Goal: Task Accomplishment & Management: Use online tool/utility

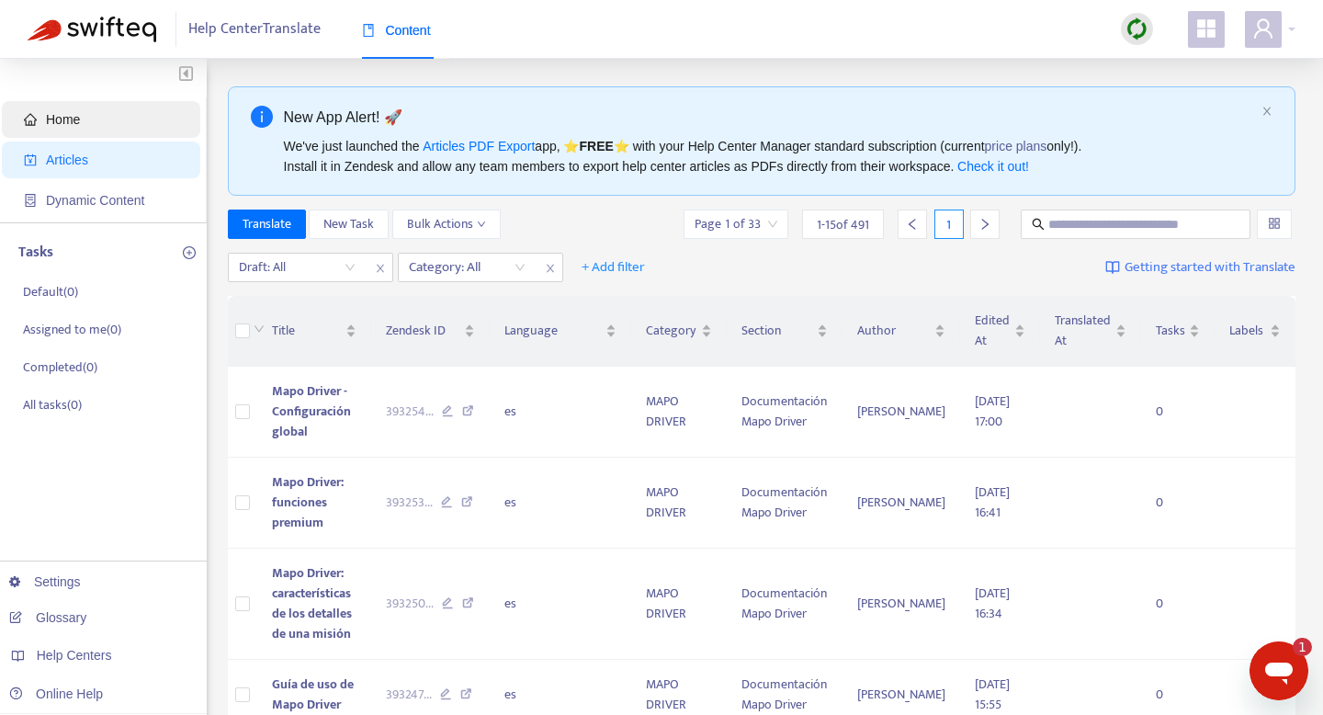
click at [135, 108] on span "Home" at bounding box center [105, 119] width 162 height 37
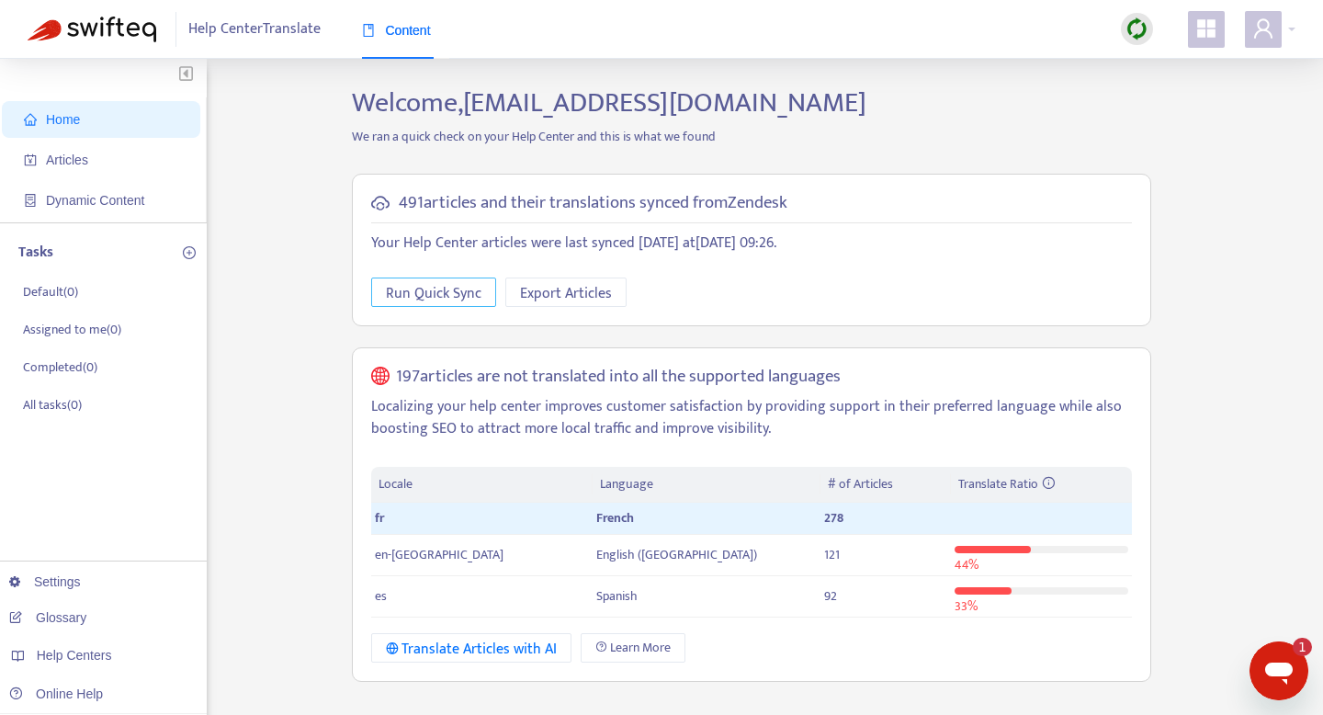
click at [413, 289] on span "Run Quick Sync" at bounding box center [434, 293] width 96 height 23
click at [85, 167] on span "Articles" at bounding box center [105, 160] width 162 height 37
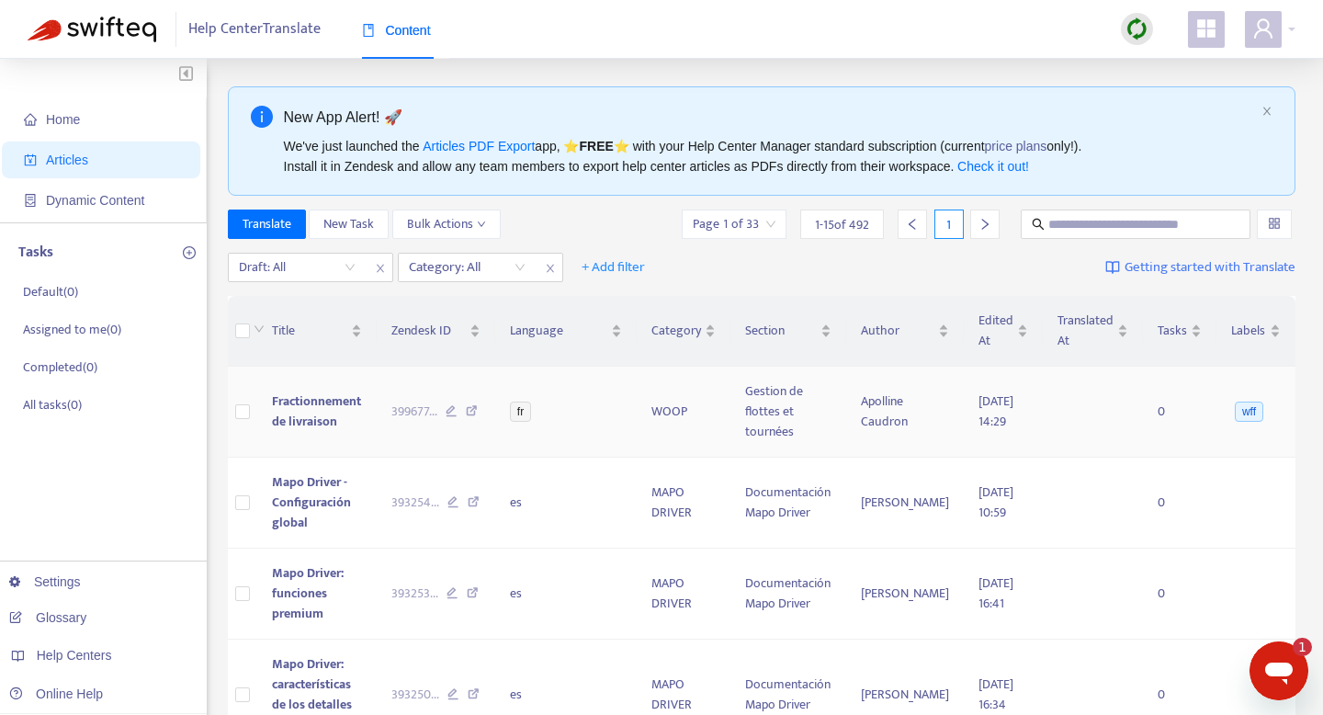
click at [306, 395] on span "Fractionnement de livraison" at bounding box center [316, 411] width 89 height 41
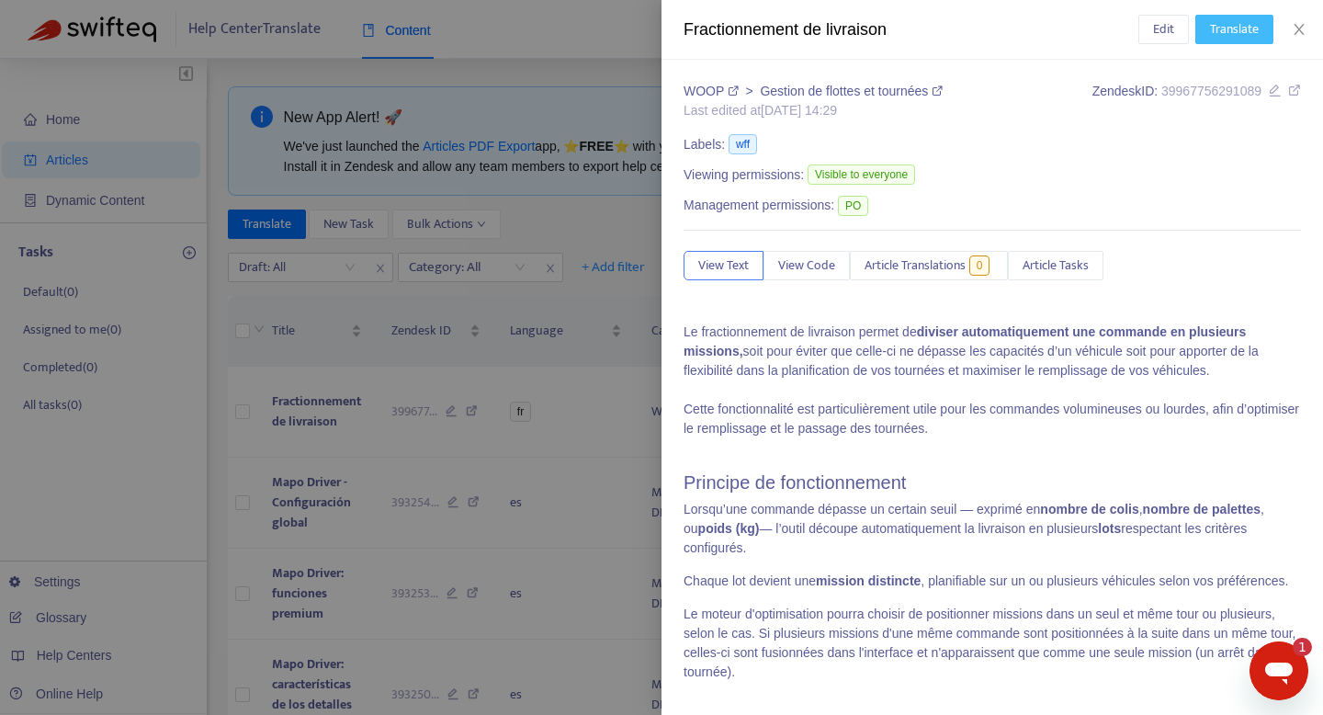
click at [1235, 24] on span "Translate" at bounding box center [1234, 29] width 49 height 20
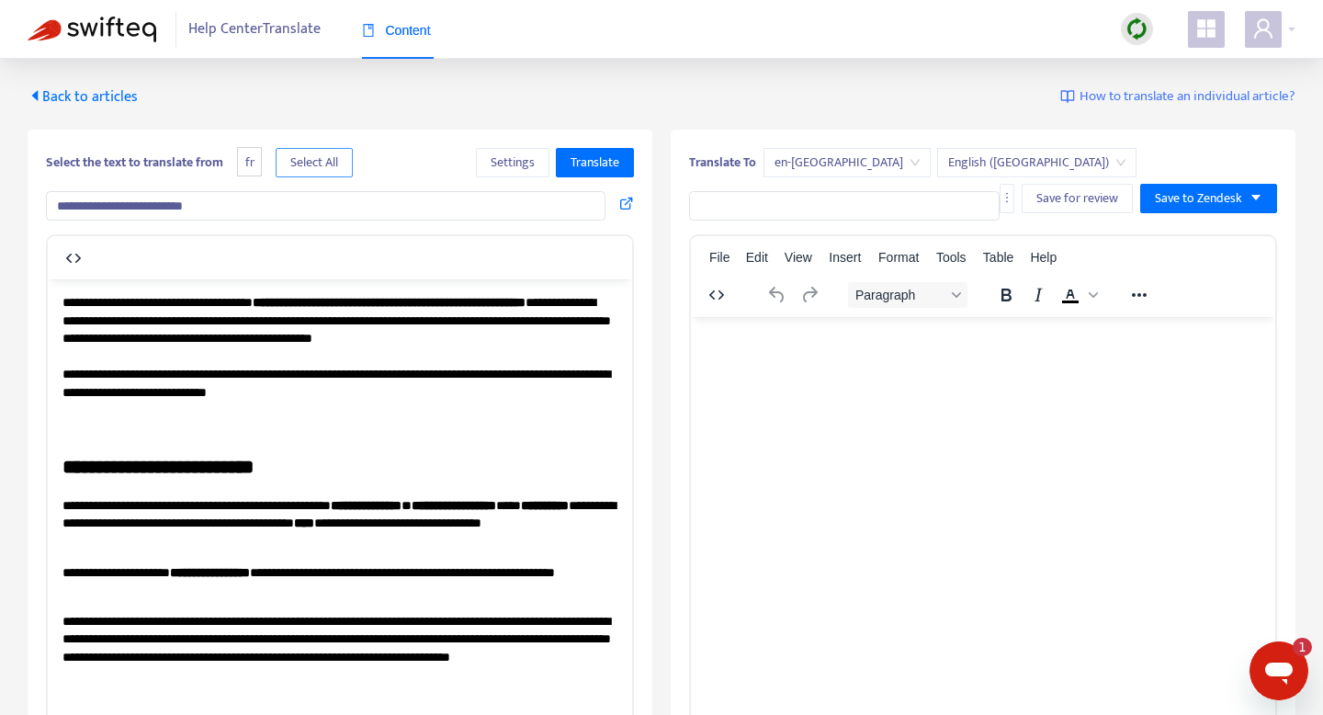
click at [349, 156] on button "Select All" at bounding box center [314, 162] width 77 height 29
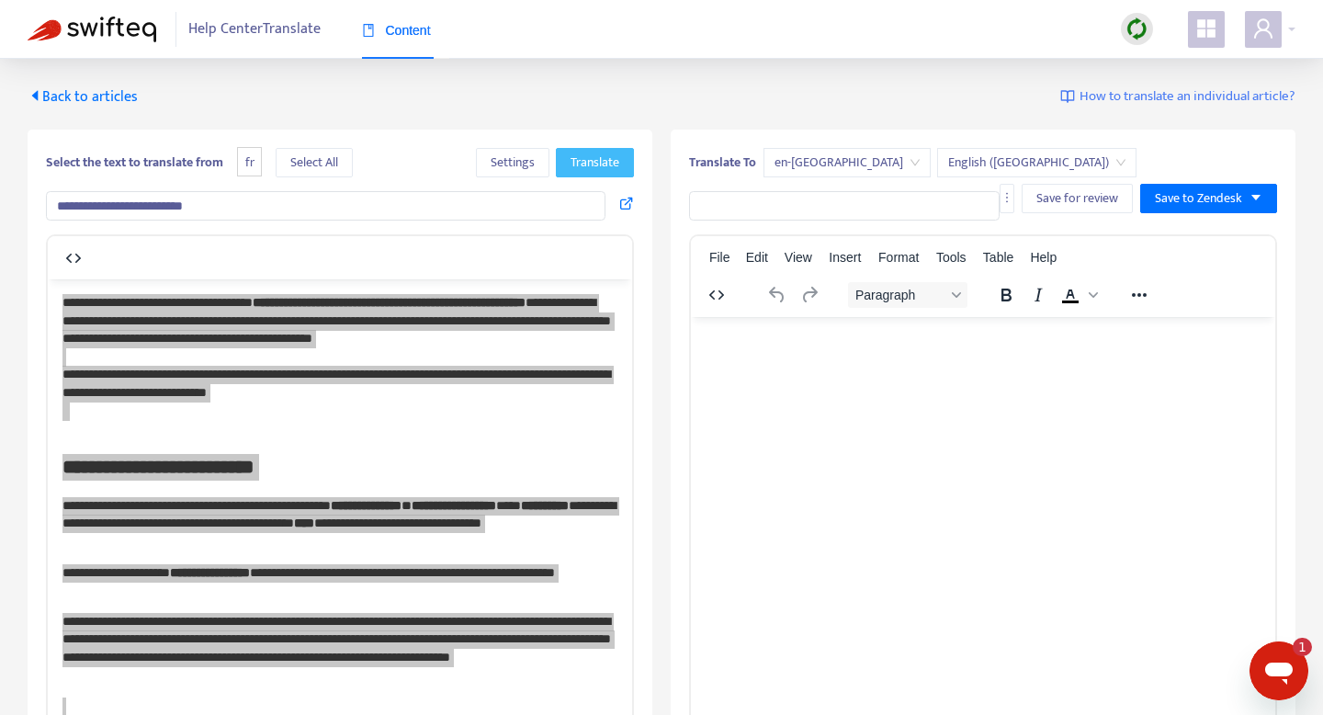
click at [612, 159] on span "Translate" at bounding box center [595, 163] width 49 height 20
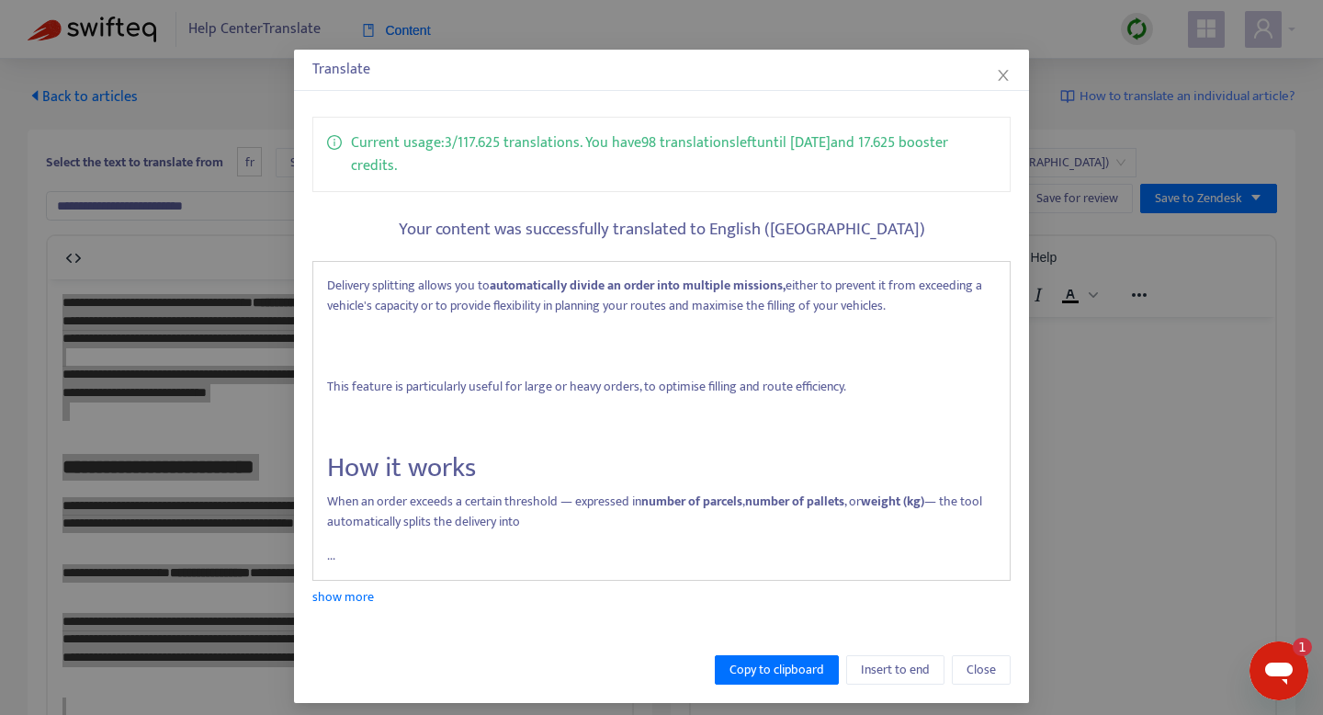
scroll to position [52, 0]
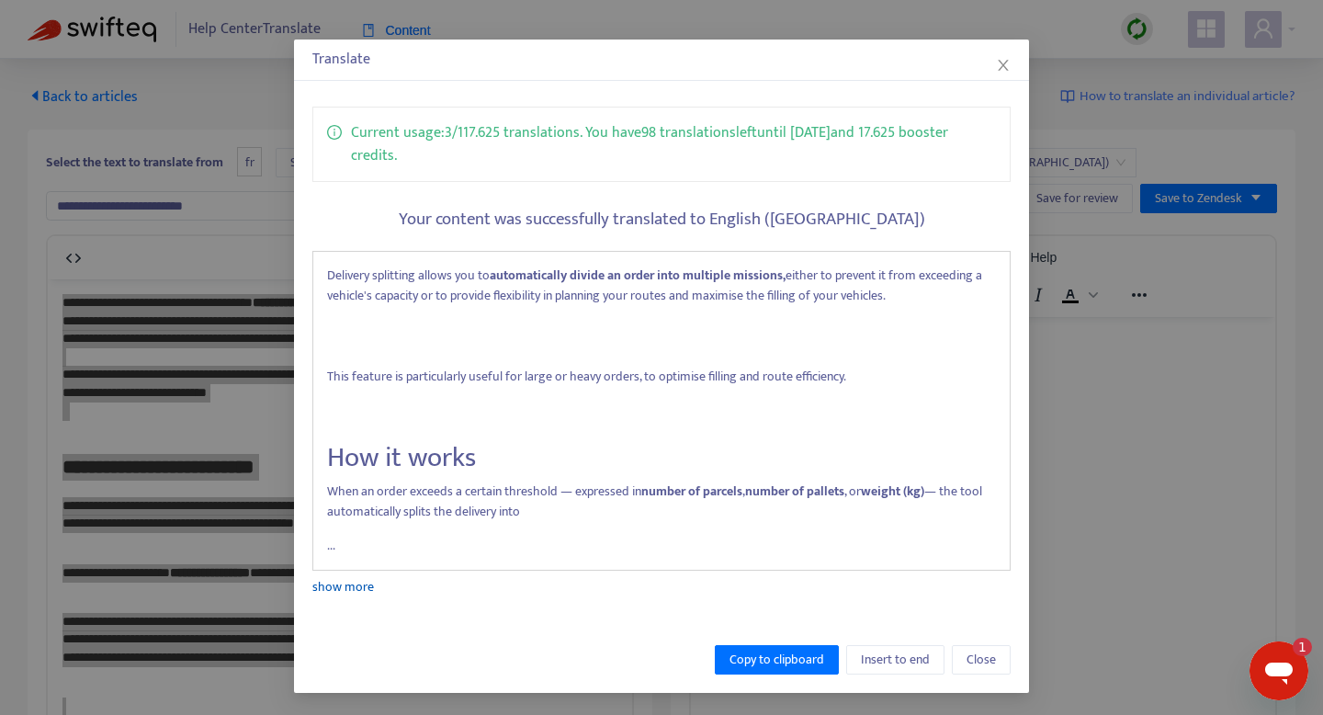
click at [324, 590] on link "show more" at bounding box center [343, 586] width 62 height 21
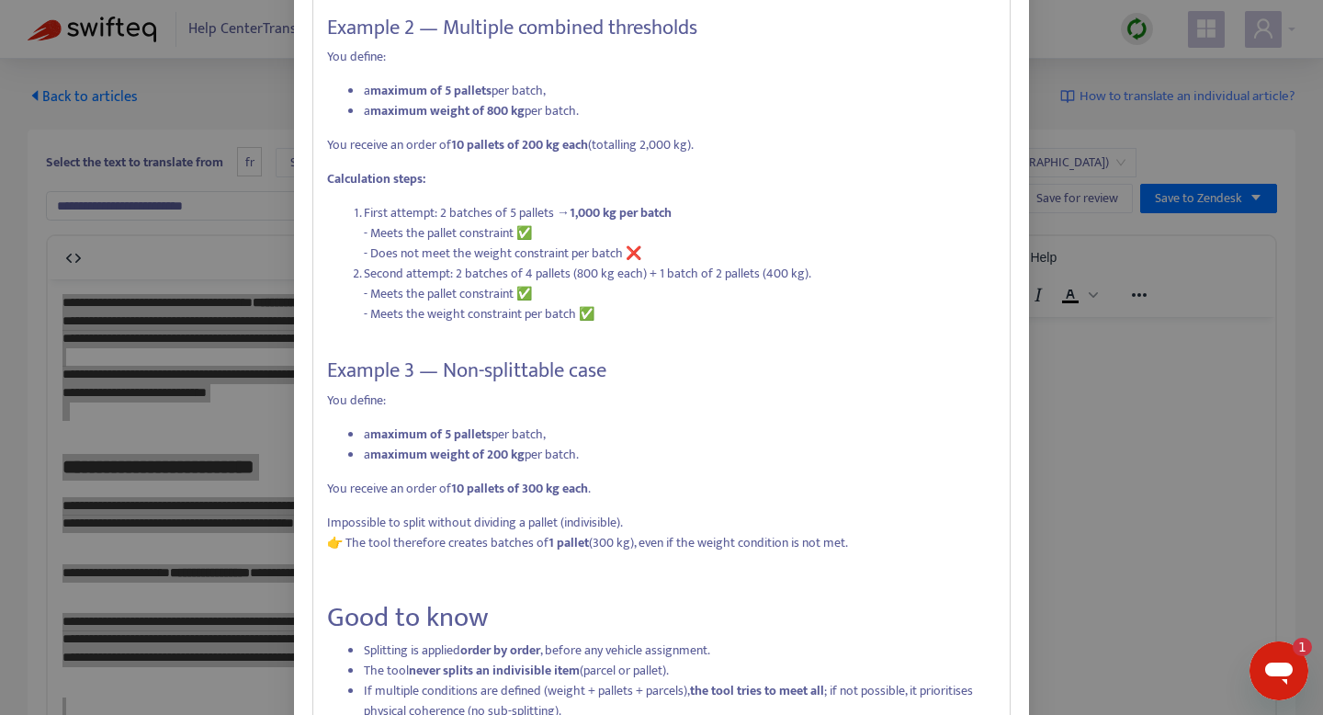
scroll to position [1308, 0]
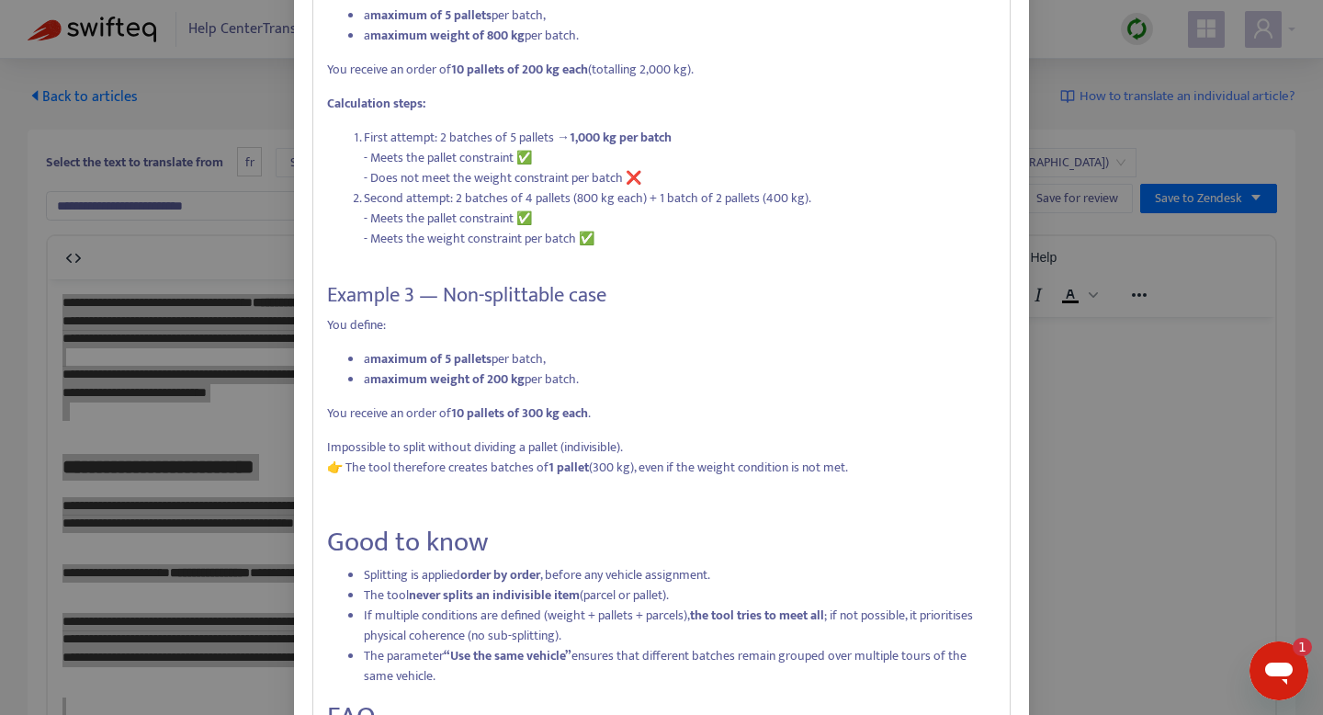
click at [269, 494] on div "Translate Current usage: 3 / 117.625 translations . You have 98 translations le…" at bounding box center [661, 357] width 1323 height 715
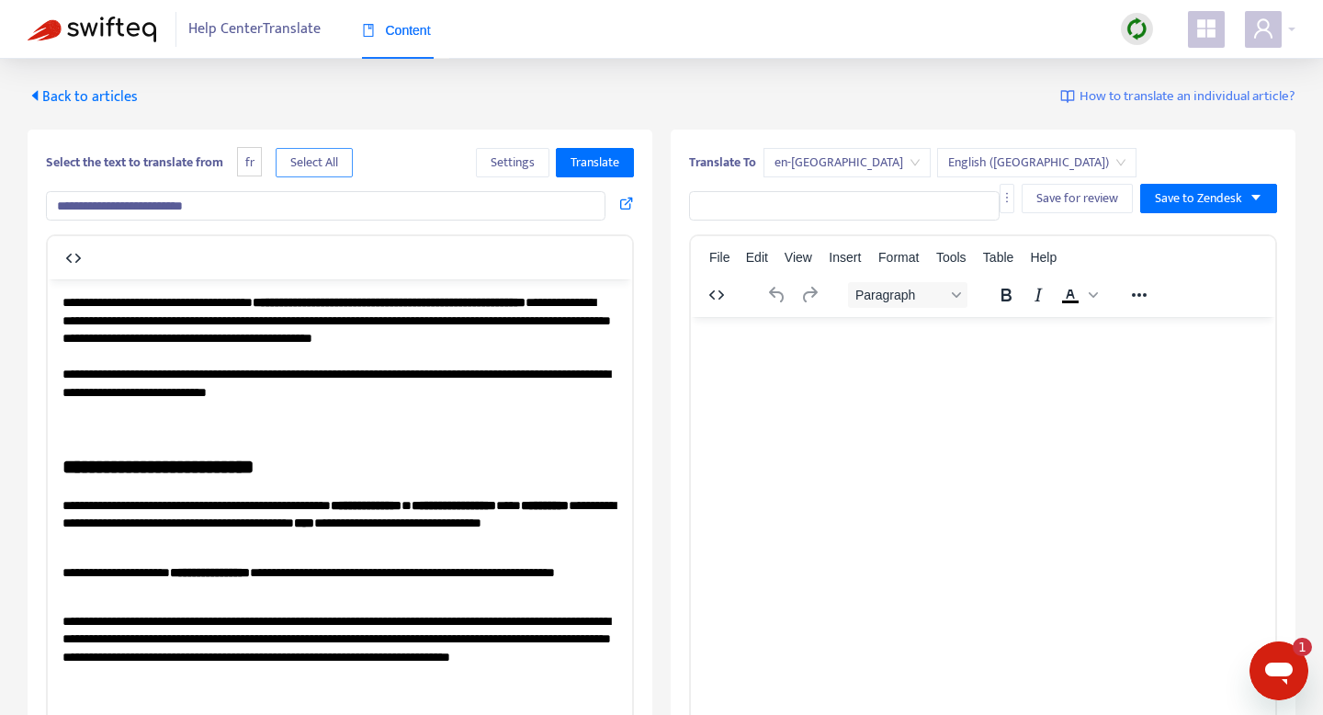
click at [338, 160] on span "Select All" at bounding box center [314, 163] width 48 height 20
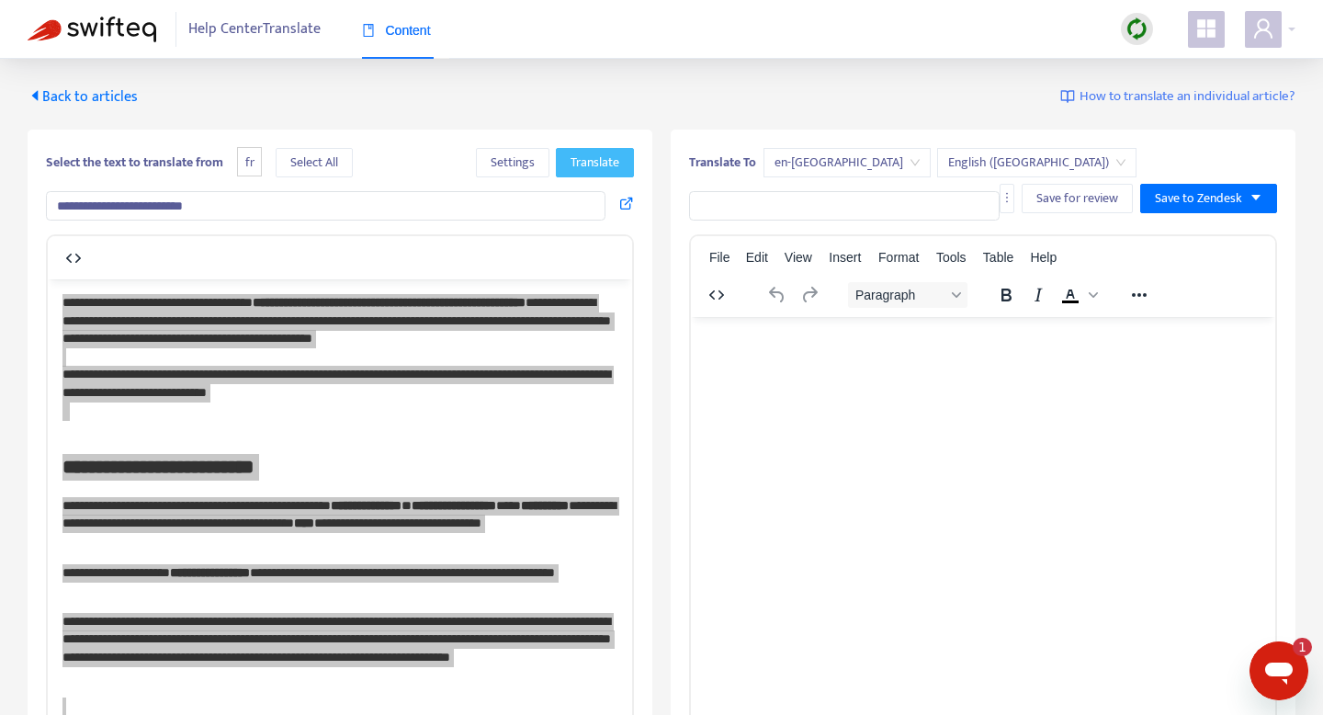
click at [565, 161] on button "Translate" at bounding box center [595, 162] width 78 height 29
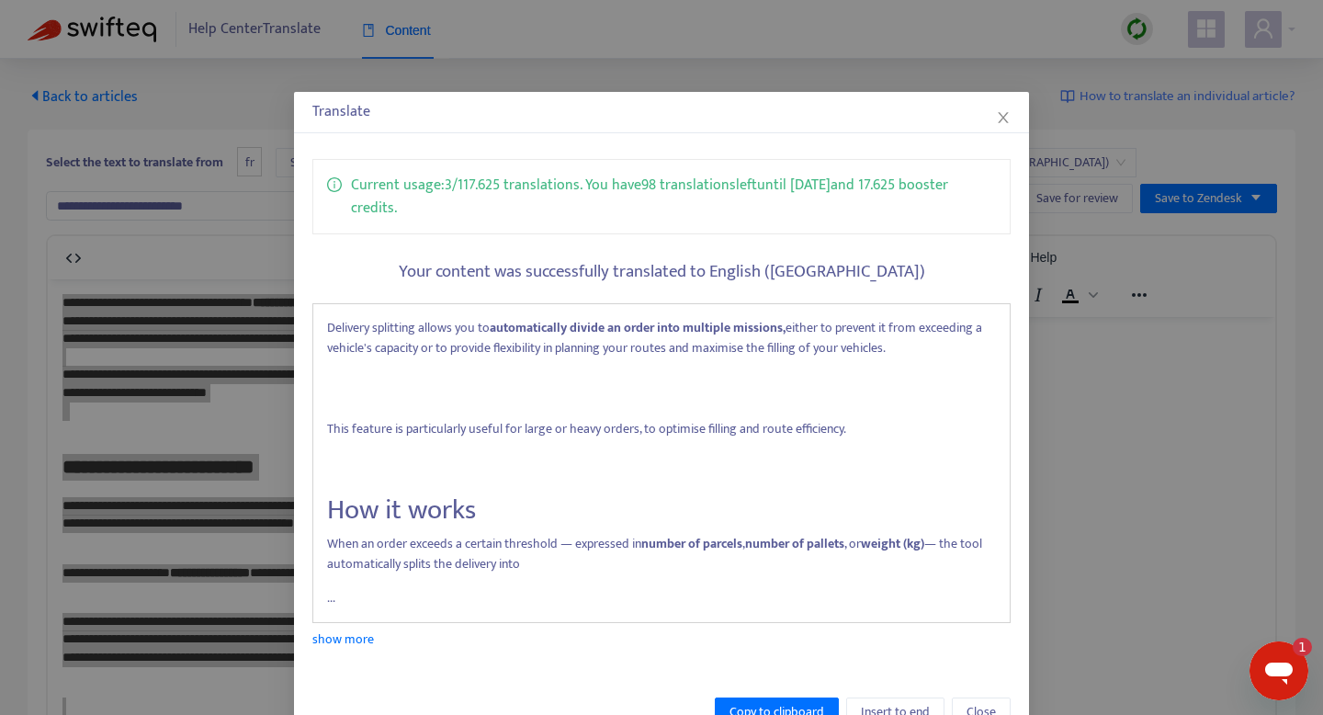
scroll to position [52, 0]
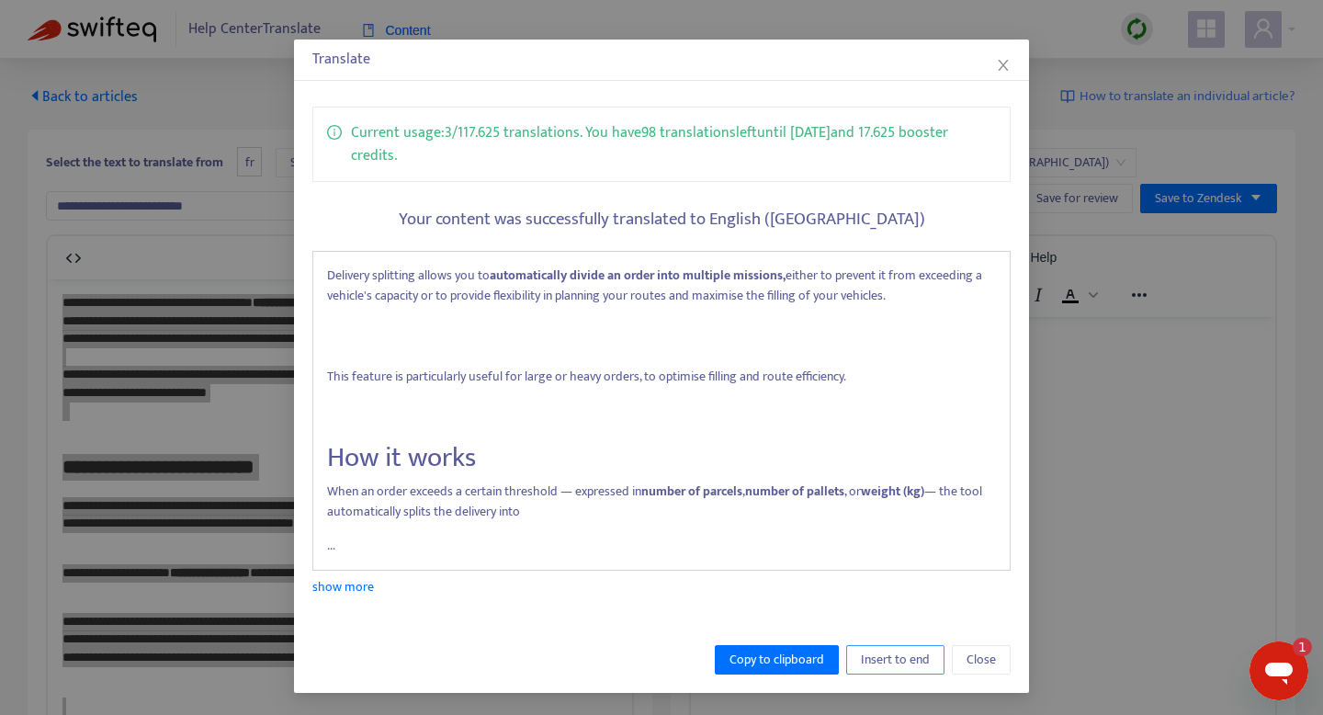
click at [896, 651] on span "Insert to end" at bounding box center [895, 660] width 69 height 20
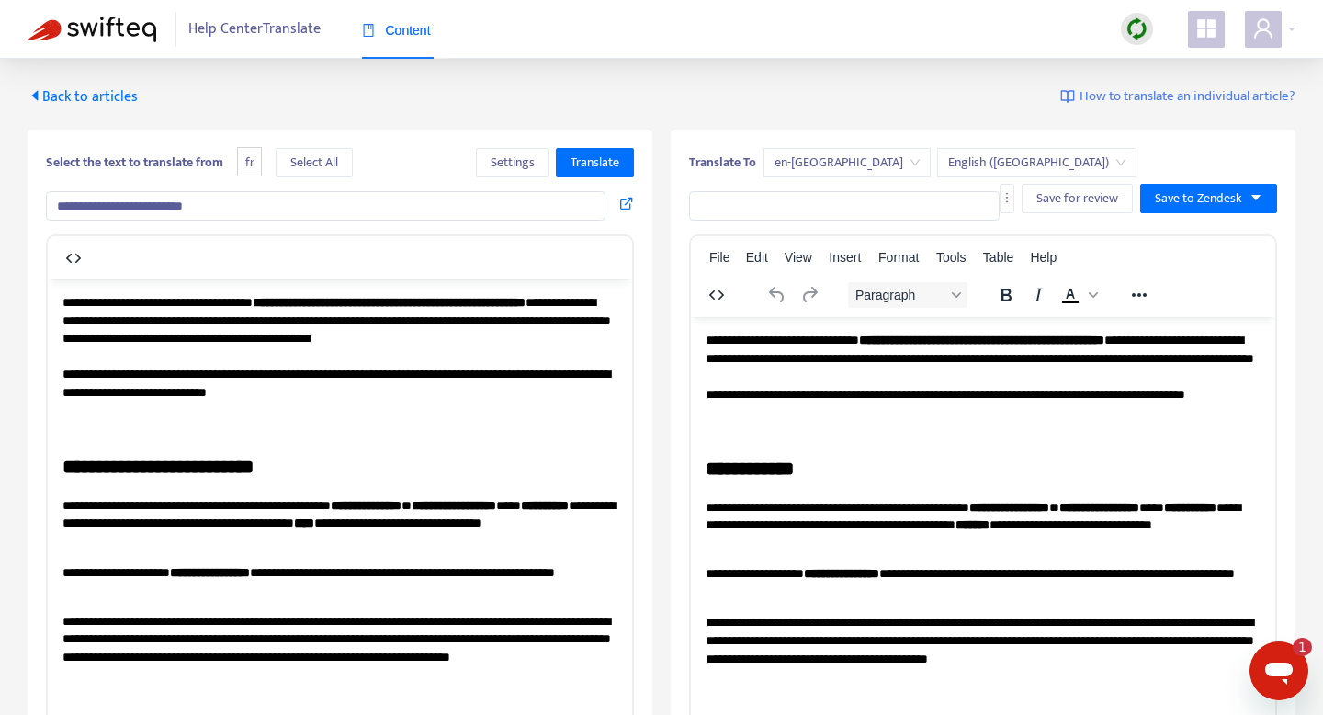
click at [948, 213] on input "text" at bounding box center [844, 205] width 311 height 29
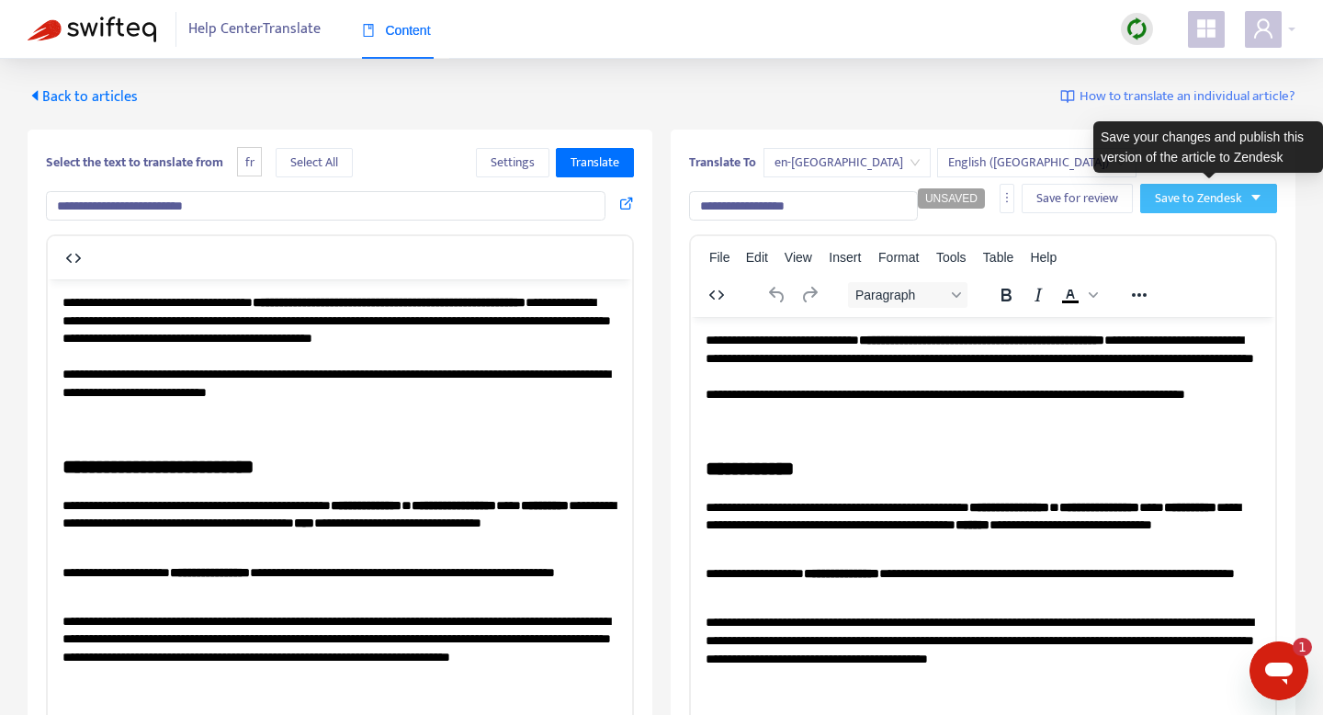
type input "**********"
click at [1205, 192] on span "Save to Zendesk" at bounding box center [1198, 198] width 87 height 20
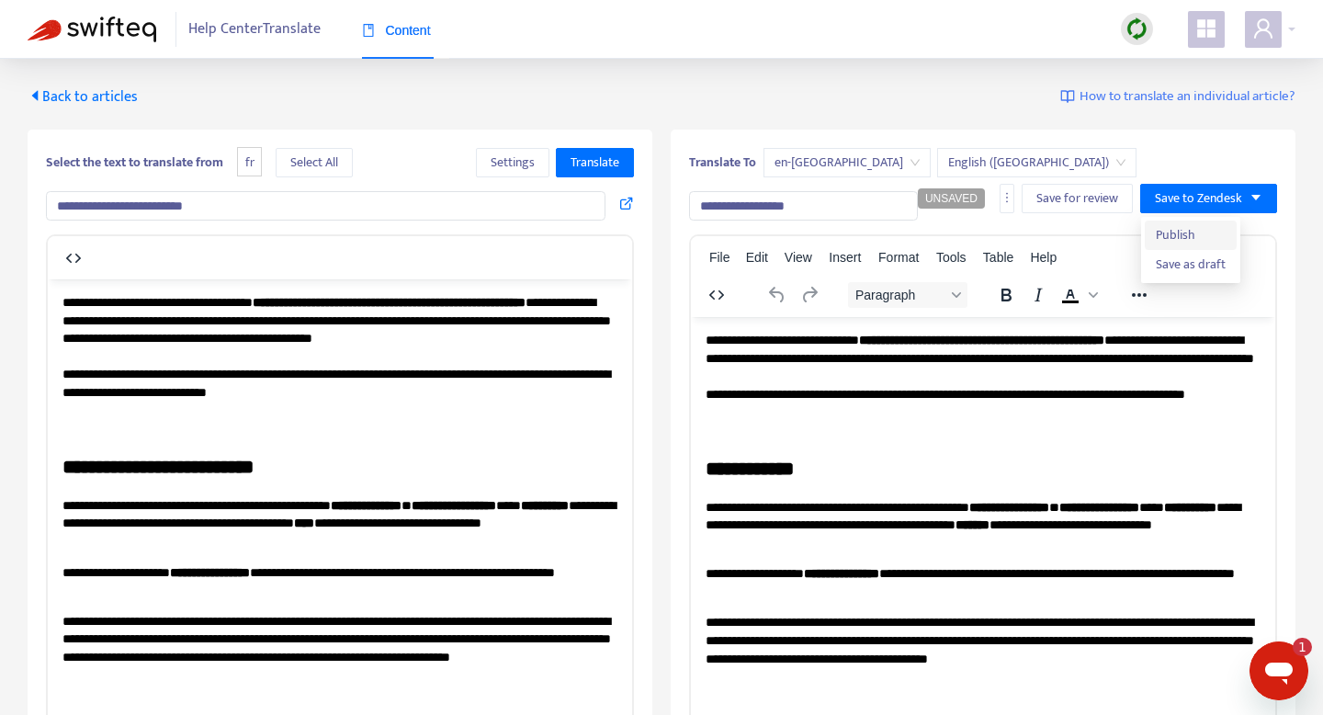
click at [1172, 233] on span "Publish" at bounding box center [1191, 235] width 70 height 20
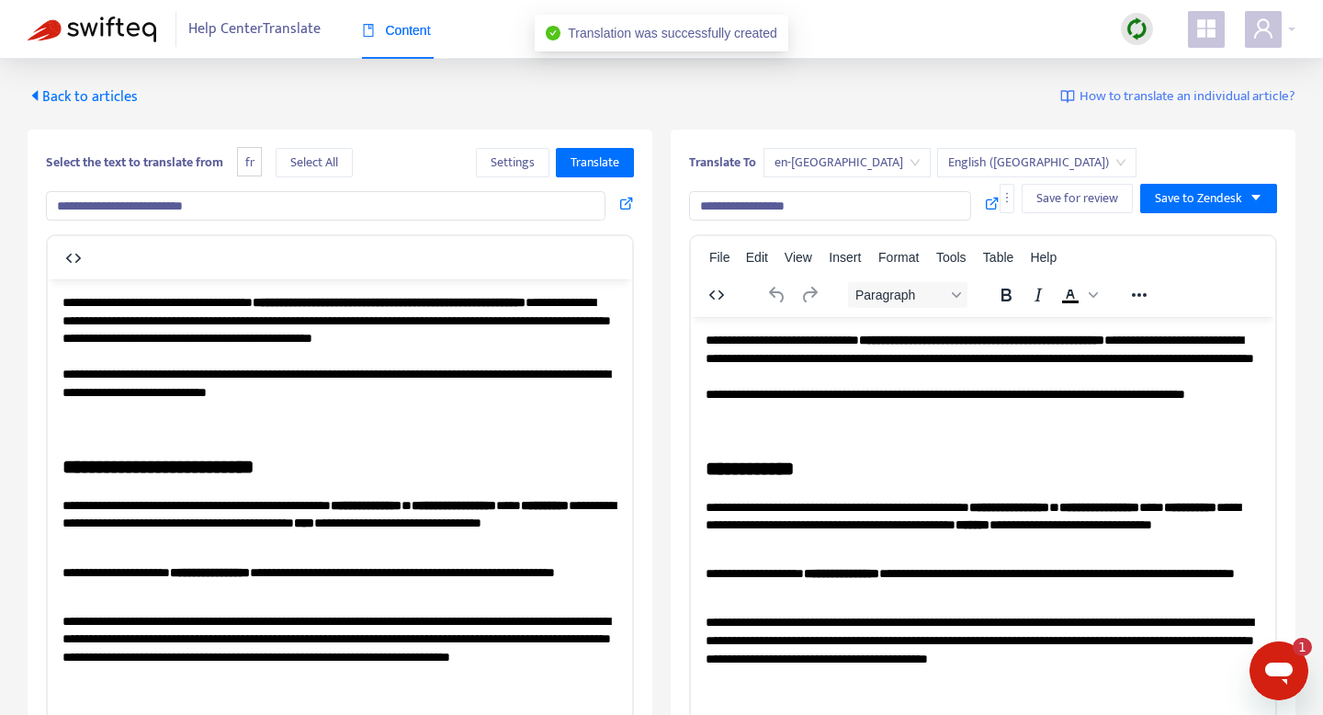
click at [800, 169] on span "en-[GEOGRAPHIC_DATA]" at bounding box center [847, 163] width 145 height 28
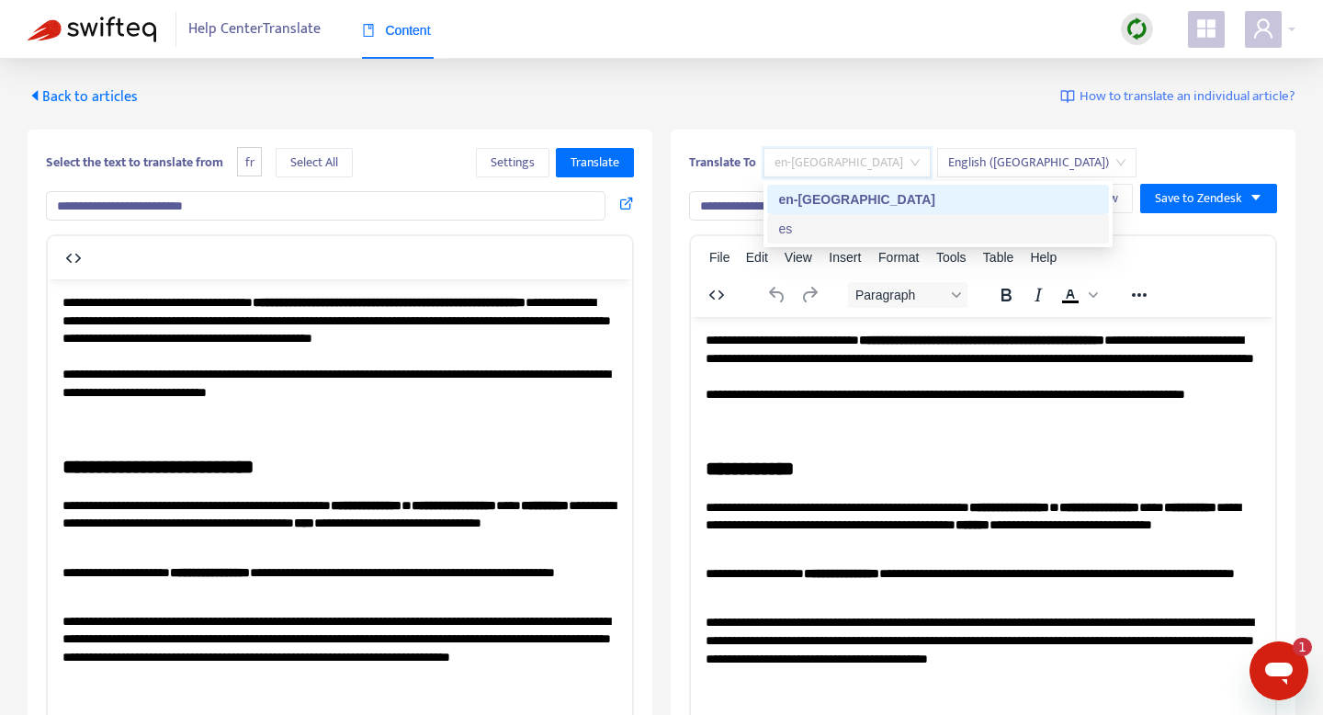
click at [797, 233] on div "es" at bounding box center [938, 229] width 320 height 20
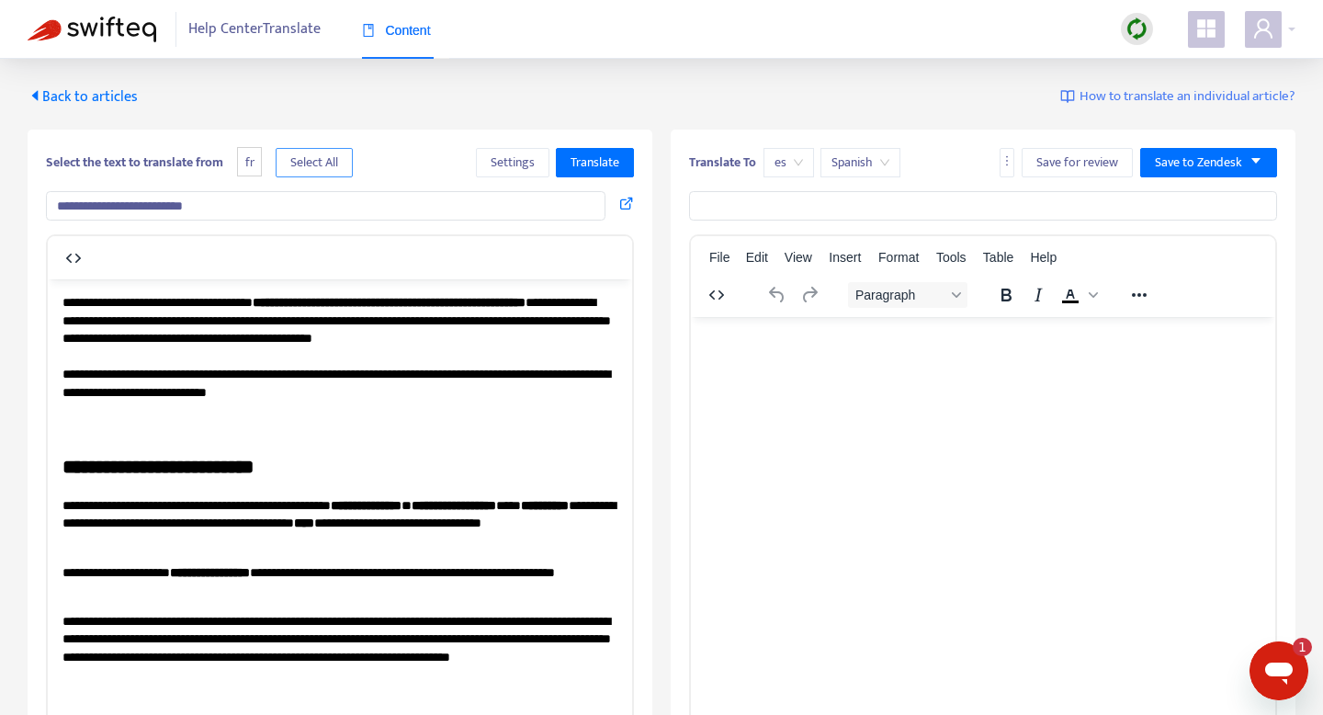
click at [317, 166] on span "Select All" at bounding box center [314, 163] width 48 height 20
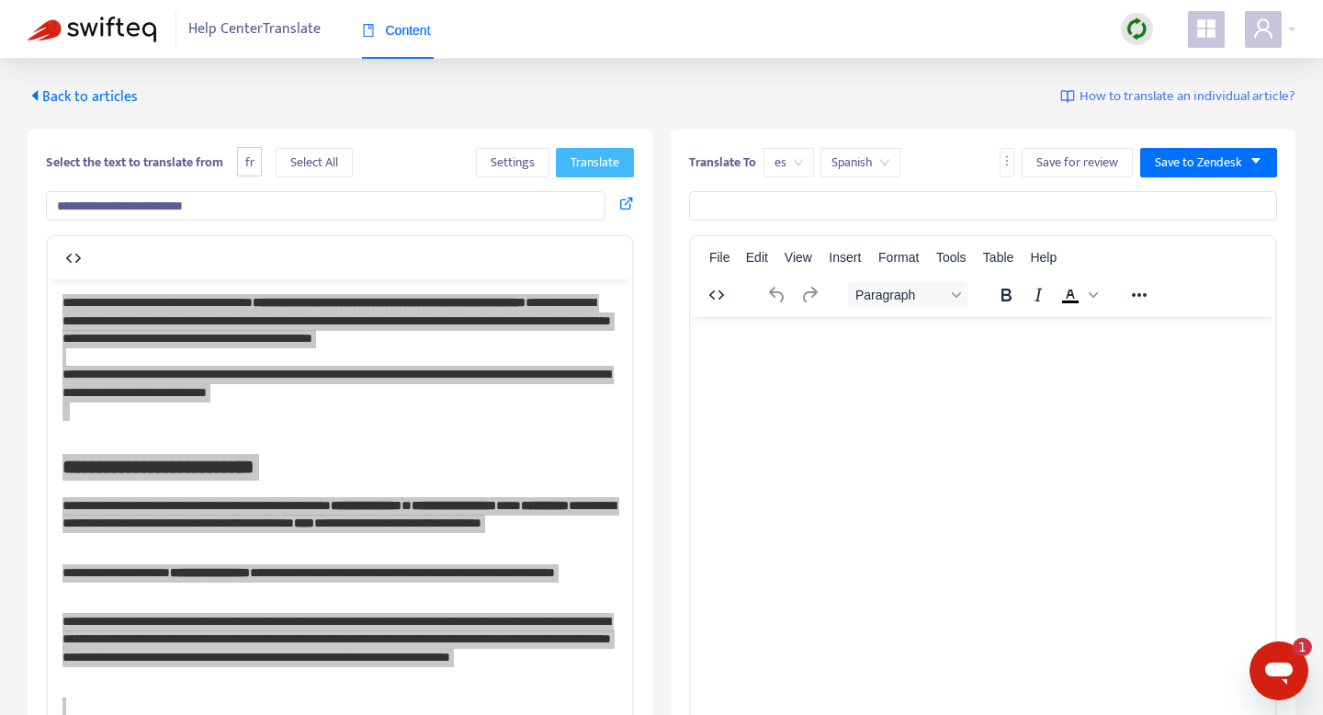
click at [583, 160] on span "Translate" at bounding box center [595, 163] width 49 height 20
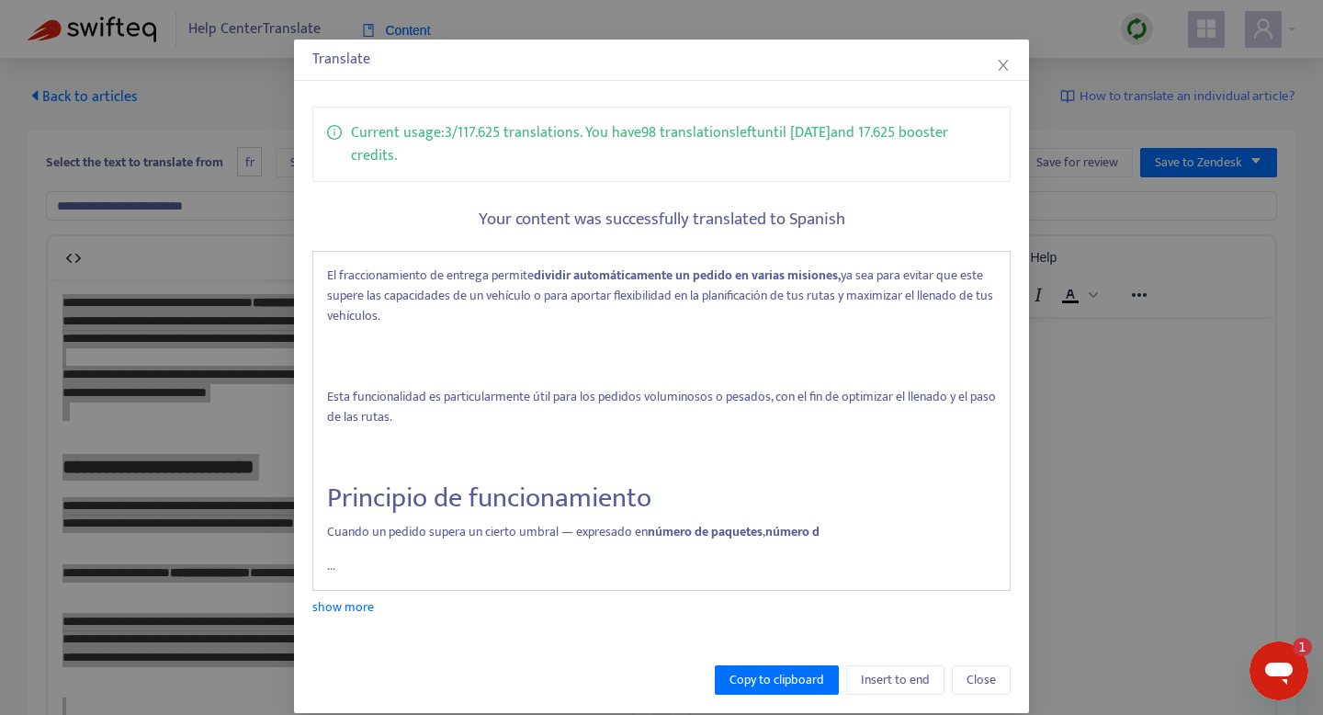
scroll to position [73, 0]
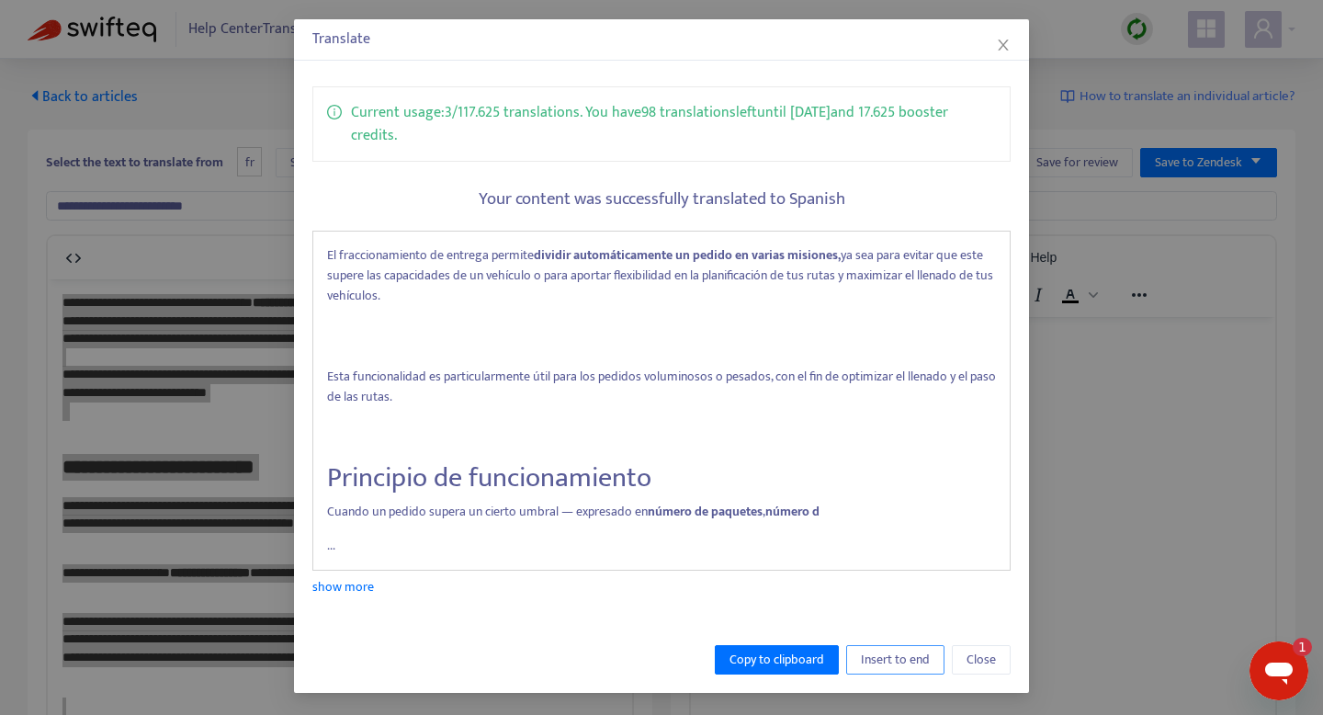
click at [889, 668] on span "Insert to end" at bounding box center [895, 660] width 69 height 20
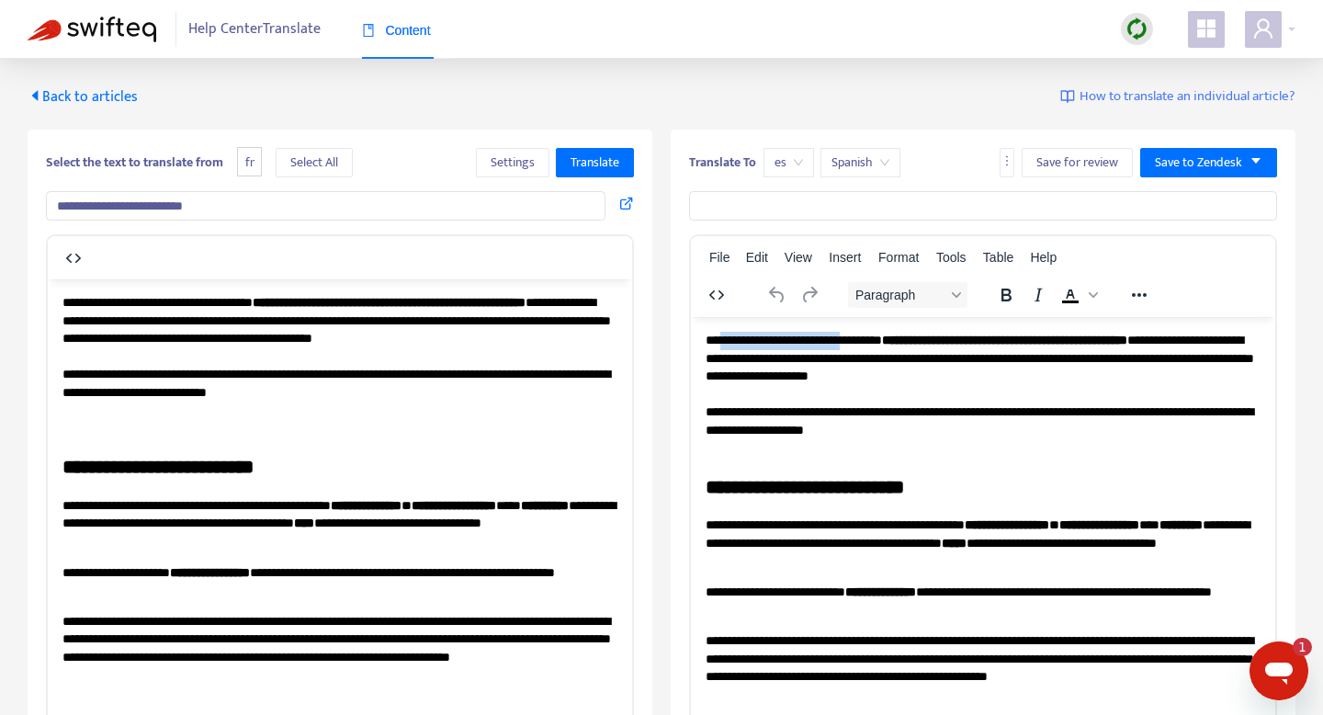
drag, startPoint x: 720, startPoint y: 341, endPoint x: 876, endPoint y: 335, distance: 156.4
click at [876, 335] on p "**********" at bounding box center [983, 394] width 555 height 126
copy p "**********"
click at [784, 198] on input "text" at bounding box center [983, 205] width 588 height 29
paste input "**********"
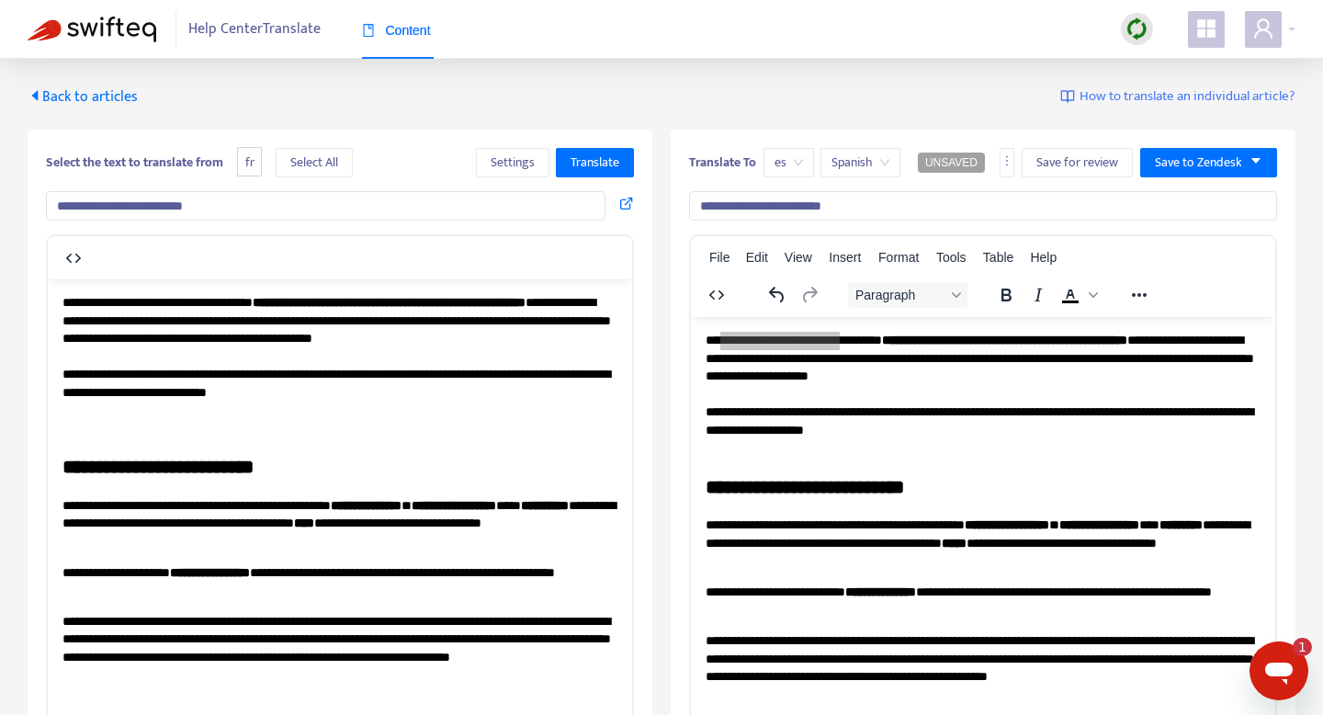
click at [707, 205] on input "**********" at bounding box center [983, 205] width 588 height 29
drag, startPoint x: 705, startPoint y: 205, endPoint x: 659, endPoint y: 205, distance: 46.0
click at [659, 205] on div "**********" at bounding box center [662, 559] width 1268 height 858
type input "**********"
click at [1193, 176] on button "Save to Zendesk" at bounding box center [1209, 162] width 137 height 29
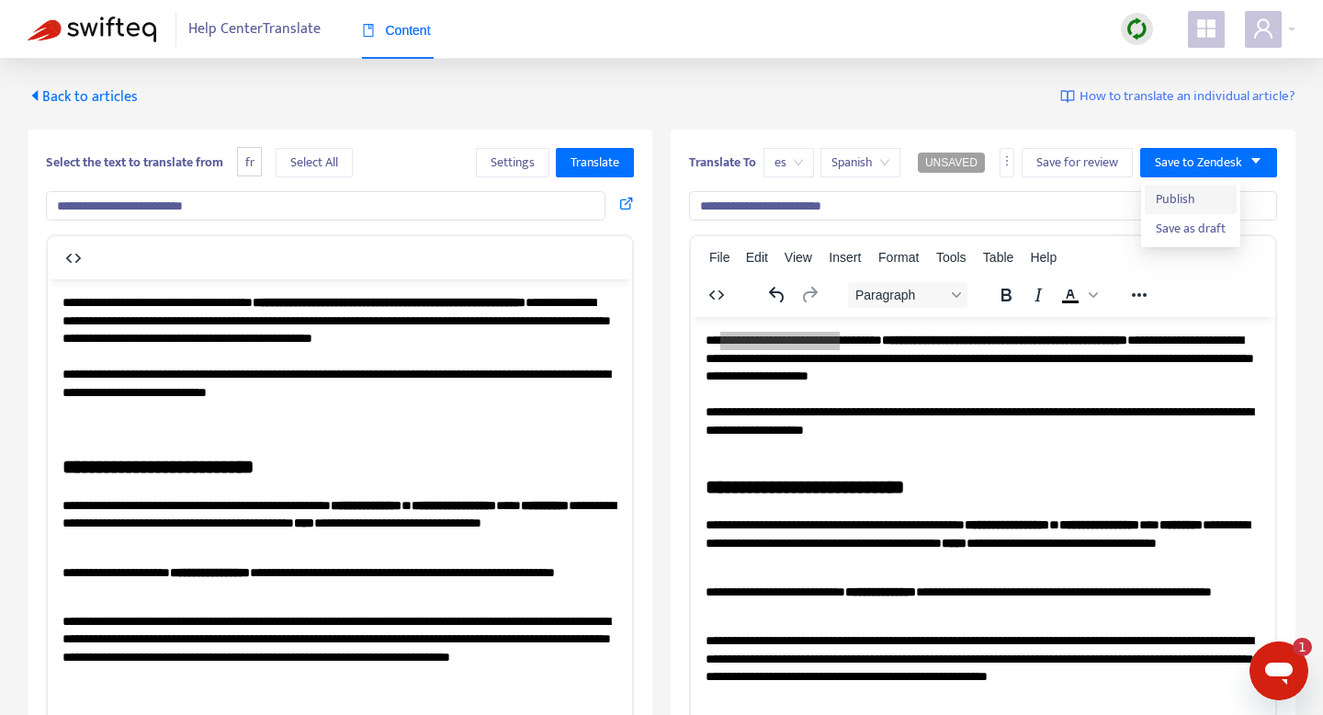
click at [1185, 209] on span "Publish" at bounding box center [1191, 199] width 70 height 20
click at [420, 28] on span "Content" at bounding box center [396, 30] width 69 height 15
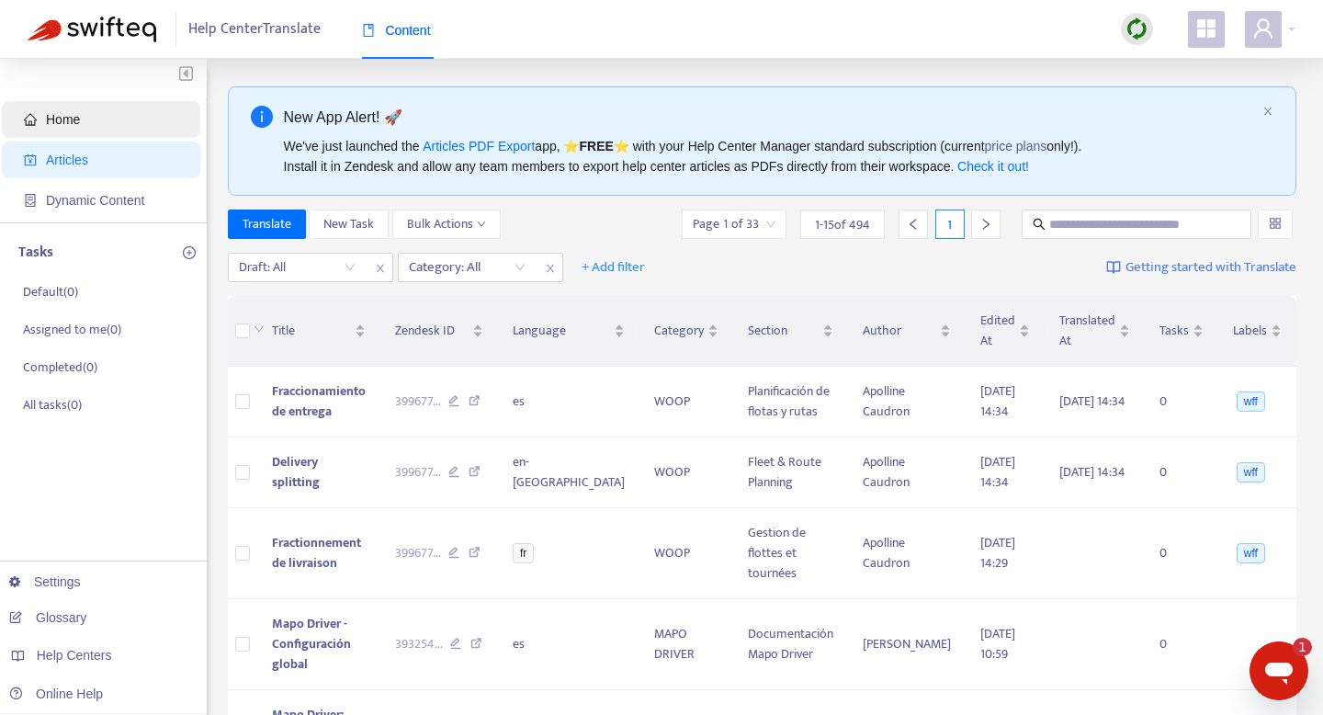
click at [110, 109] on span "Home" at bounding box center [105, 119] width 162 height 37
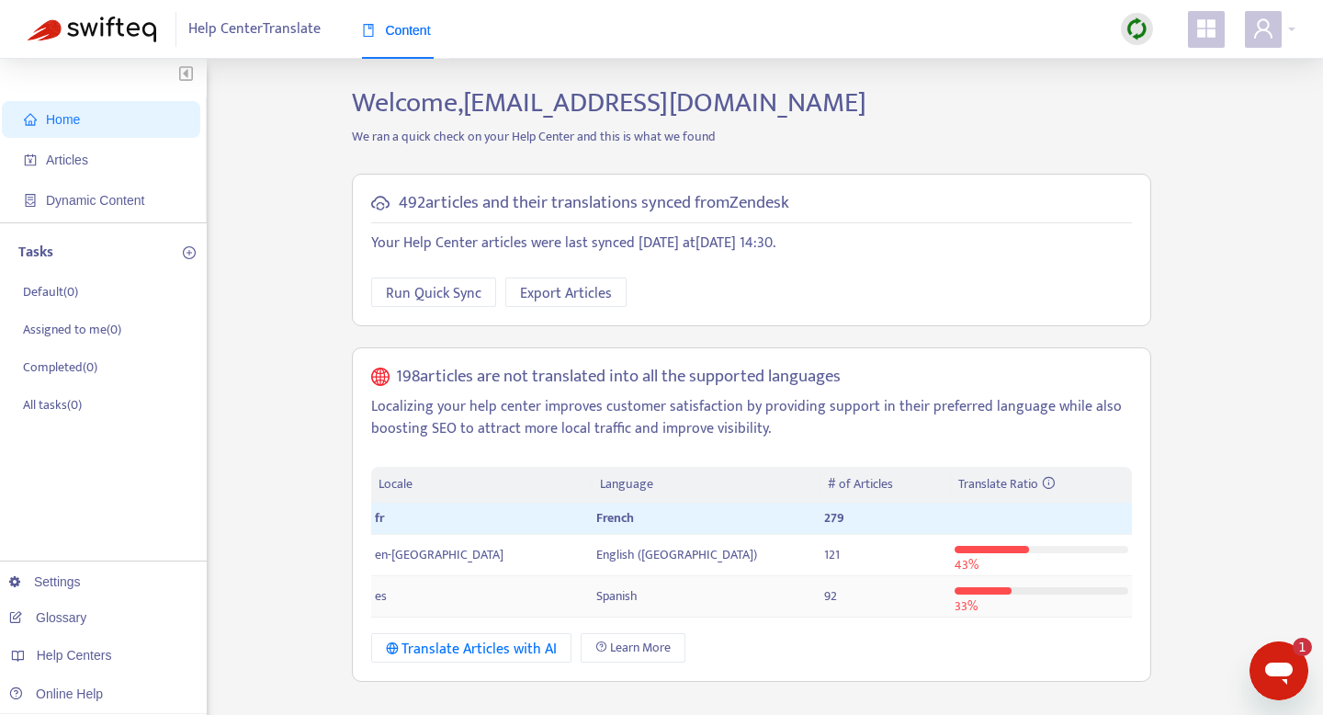
click at [397, 594] on td "es" at bounding box center [481, 596] width 221 height 41
click at [470, 592] on td "es" at bounding box center [481, 596] width 221 height 41
click at [596, 596] on span "Spanish" at bounding box center [616, 595] width 41 height 21
